Goal: Find specific page/section: Find specific page/section

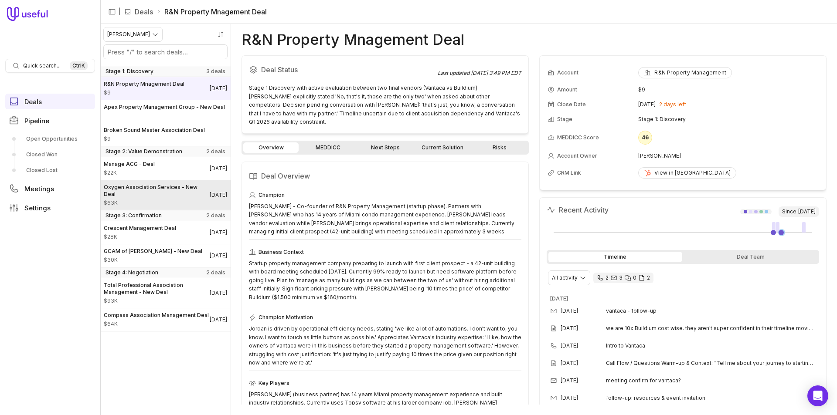
click at [154, 191] on span "Oxygen Association Services - New Deal" at bounding box center [157, 191] width 106 height 14
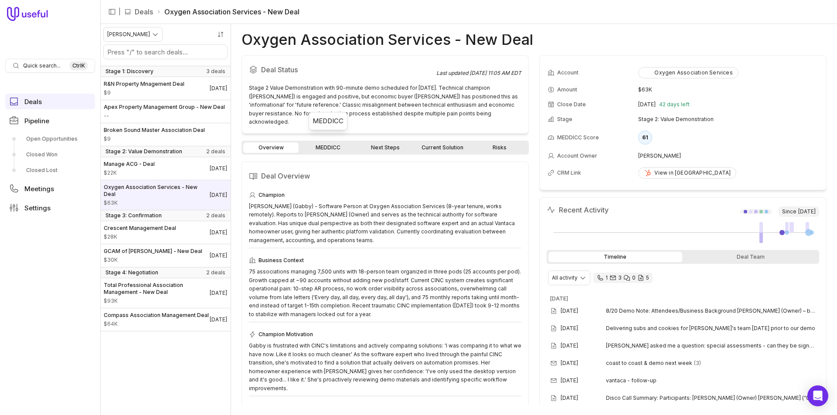
click at [340, 143] on link "MEDDICC" at bounding box center [327, 148] width 55 height 10
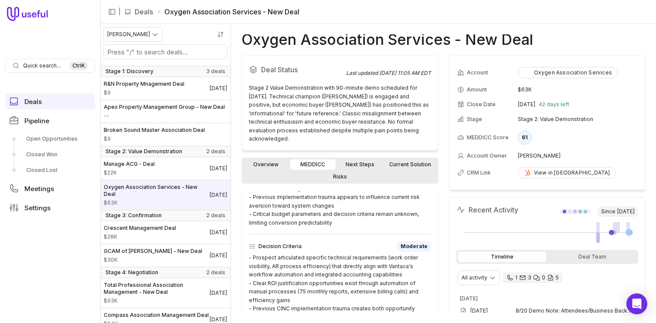
scroll to position [291, 0]
